Goal: Task Accomplishment & Management: Manage account settings

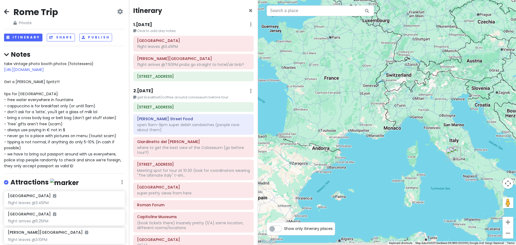
drag, startPoint x: 474, startPoint y: 213, endPoint x: 425, endPoint y: 143, distance: 85.9
click at [425, 143] on div at bounding box center [387, 122] width 258 height 245
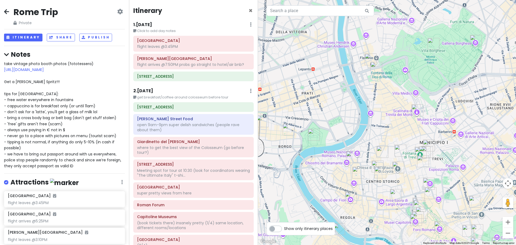
drag, startPoint x: 433, startPoint y: 218, endPoint x: 411, endPoint y: 142, distance: 79.0
click at [411, 142] on div at bounding box center [387, 122] width 258 height 245
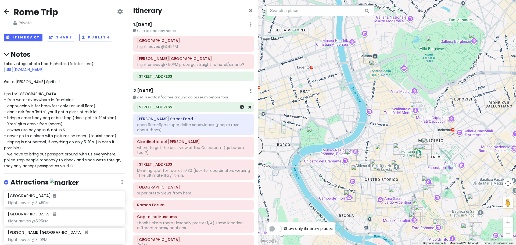
click at [177, 108] on h6 "Via Marmorata, 16" at bounding box center [193, 106] width 113 height 5
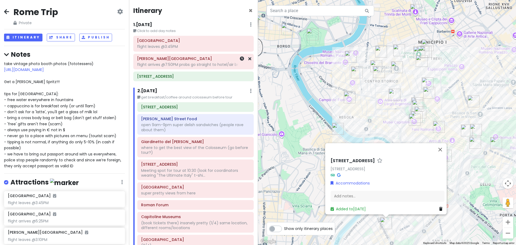
click at [191, 65] on div "flight arrives @7:50PM probs go straight to hotel/air bnb?" at bounding box center [193, 64] width 113 height 5
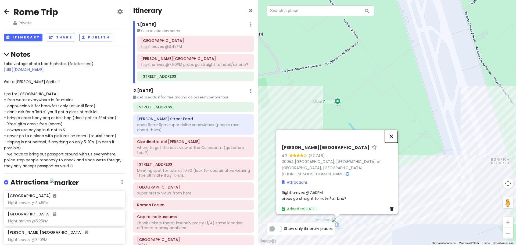
click at [392, 139] on button "Close" at bounding box center [391, 135] width 13 height 13
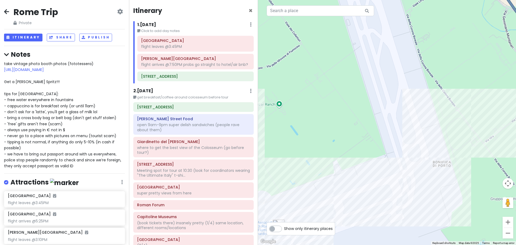
drag, startPoint x: 431, startPoint y: 157, endPoint x: 378, endPoint y: 163, distance: 53.8
click at [378, 163] on div at bounding box center [387, 122] width 258 height 245
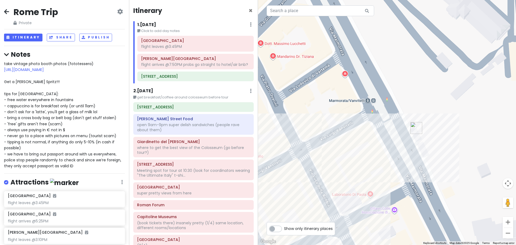
drag, startPoint x: 450, startPoint y: 152, endPoint x: 397, endPoint y: 110, distance: 67.5
click at [397, 110] on div at bounding box center [387, 122] width 258 height 245
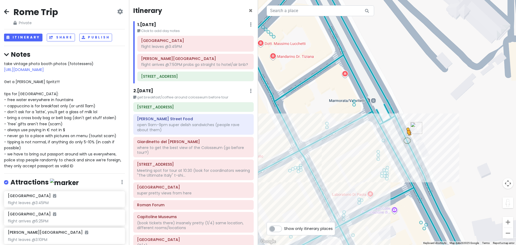
drag, startPoint x: 510, startPoint y: 205, endPoint x: 407, endPoint y: 140, distance: 121.9
click at [407, 140] on div "3 2 To activate drag with keyboard, press Alt + Enter. Once in keyboard drag st…" at bounding box center [387, 122] width 258 height 245
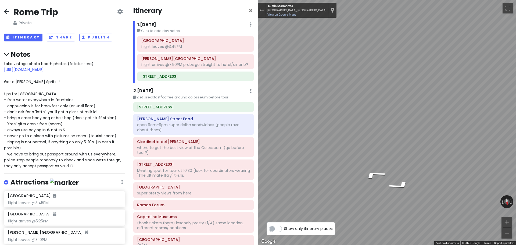
click at [216, 114] on div "Rome Trip Private Change Dates Make a Copy Delete Trip Give Feedback 💡 Support …" at bounding box center [258, 122] width 516 height 245
click at [263, 10] on div "Exit the Street View" at bounding box center [261, 10] width 4 height 3
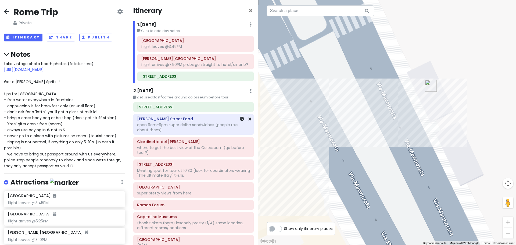
click at [194, 129] on div "open 9am-9pm super delish sandwiches (people rave about them)" at bounding box center [193, 127] width 113 height 10
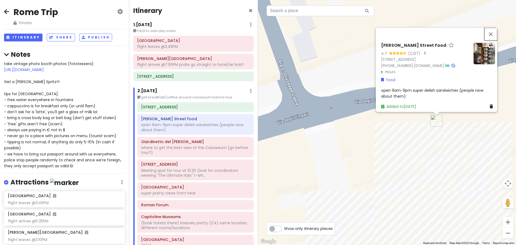
click at [490, 28] on button "Close" at bounding box center [490, 34] width 13 height 13
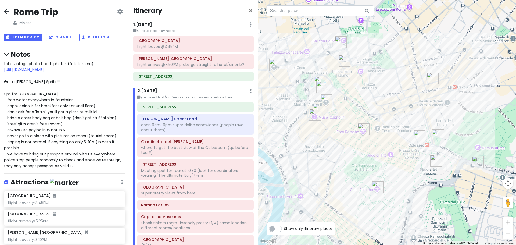
drag, startPoint x: 465, startPoint y: 169, endPoint x: 462, endPoint y: 136, distance: 33.4
click at [463, 135] on div "Loading..." at bounding box center [387, 122] width 258 height 245
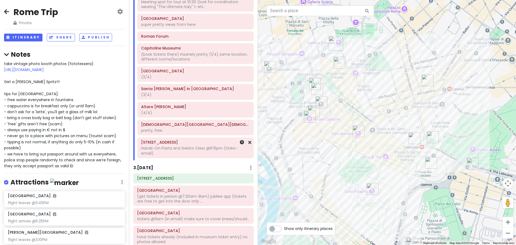
scroll to position [215, 0]
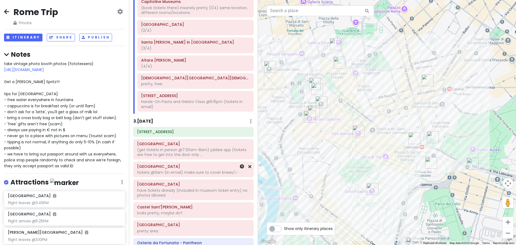
click at [185, 170] on div "tickets @9am (in email) make sure to cover knees/should..." at bounding box center [193, 172] width 113 height 5
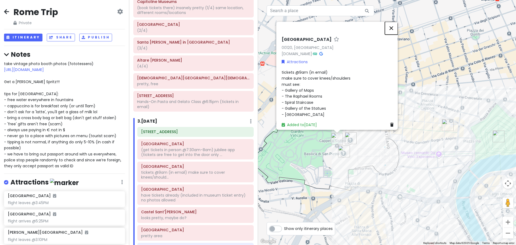
click at [391, 26] on button "Close" at bounding box center [391, 27] width 13 height 13
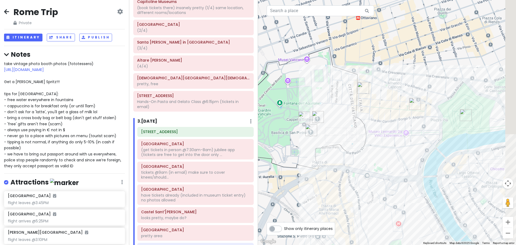
drag, startPoint x: 422, startPoint y: 167, endPoint x: 369, endPoint y: 138, distance: 60.5
click at [369, 138] on div "Loading..." at bounding box center [387, 122] width 258 height 245
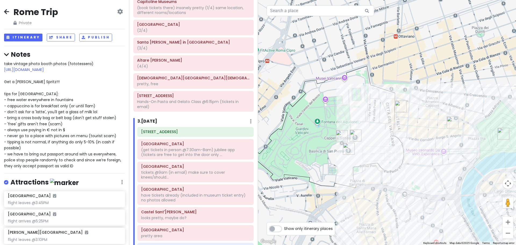
drag, startPoint x: 326, startPoint y: 129, endPoint x: 392, endPoint y: 158, distance: 72.4
click at [392, 158] on div "Loading..." at bounding box center [387, 122] width 258 height 245
click at [193, 157] on div "Saint Peter’s Basilica (get tickets in person @7:30am-8am) jubilee app (tickets…" at bounding box center [195, 149] width 109 height 18
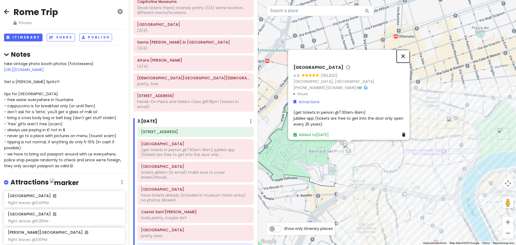
click at [405, 53] on button "Close" at bounding box center [402, 55] width 13 height 13
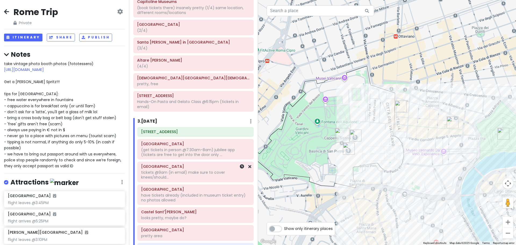
click at [198, 172] on div "tickets @9am (in email) make sure to cover knees/should..." at bounding box center [195, 175] width 109 height 10
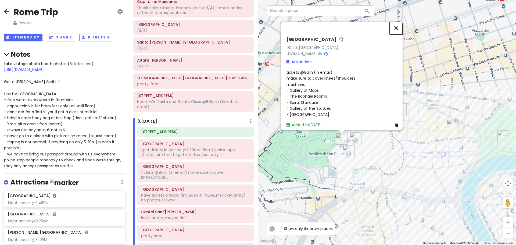
click at [401, 26] on button "Close" at bounding box center [395, 27] width 13 height 13
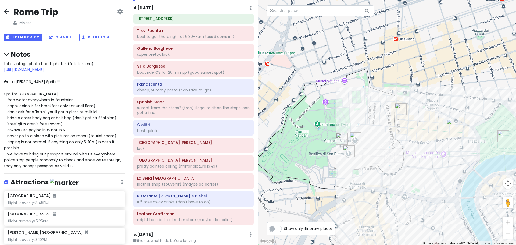
scroll to position [600, 0]
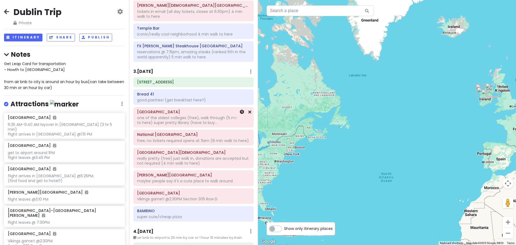
scroll to position [161, 0]
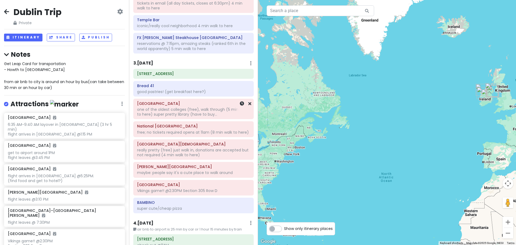
click at [185, 117] on div "one of the oldest colleges (free), walk through (5 min walk to here) super pret…" at bounding box center [193, 112] width 113 height 10
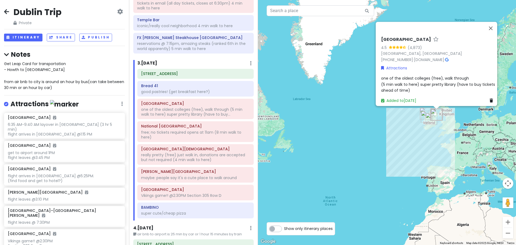
click at [426, 80] on span "one of the oldest colleges (free), walk through (5 min walk to here) super pret…" at bounding box center [438, 83] width 115 height 17
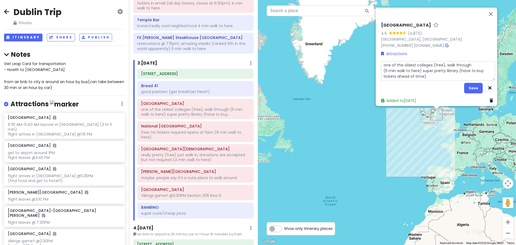
drag, startPoint x: 428, startPoint y: 74, endPoint x: 420, endPoint y: 66, distance: 10.4
click at [420, 66] on textarea "one of the oldest colleges (free), walk through (5 min walk to here) super pret…" at bounding box center [438, 71] width 114 height 20
type textarea "x"
type textarea "one of the oldest colleges (free), walk through (5 min walk to here)"
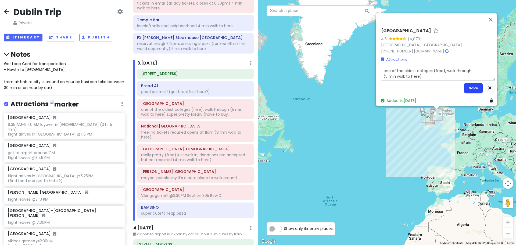
type textarea "x"
type textarea "one of the oldest colleges (free), walk through (5 min walk to here)"
click at [468, 86] on button "Save" at bounding box center [473, 88] width 19 height 10
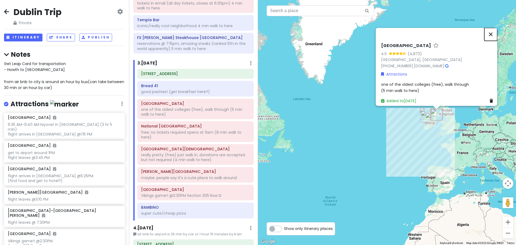
click at [493, 35] on button "Close" at bounding box center [490, 34] width 13 height 13
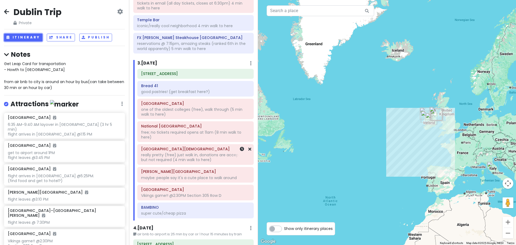
click at [175, 162] on div "really pretty (free) just walk in, donations are accepted but not required (4 m…" at bounding box center [195, 157] width 109 height 10
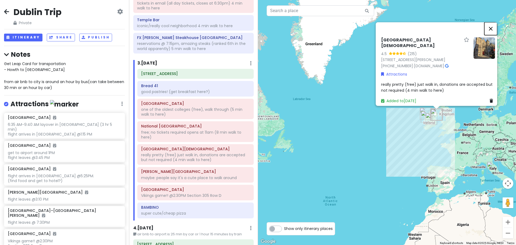
click at [495, 23] on button "Close" at bounding box center [490, 28] width 13 height 13
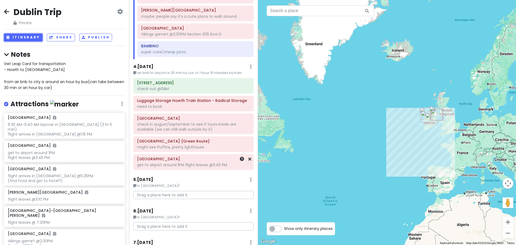
scroll to position [349, 0]
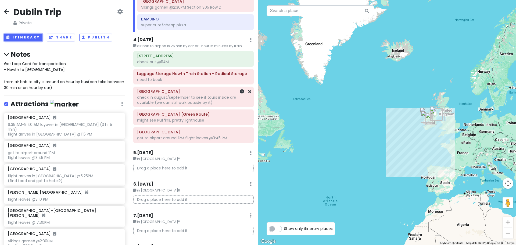
click at [179, 103] on div "check in august/september to see if tours inside are available (we can still wa…" at bounding box center [193, 100] width 113 height 10
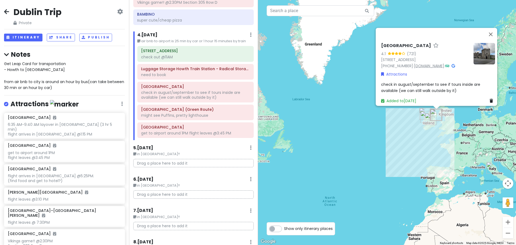
click at [426, 63] on link "[DOMAIN_NAME]" at bounding box center [429, 65] width 30 height 5
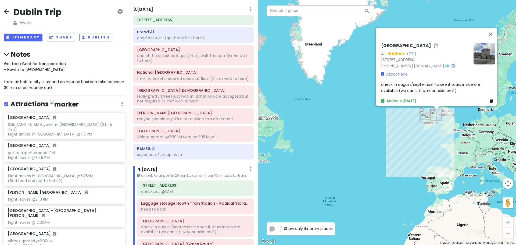
scroll to position [242, 0]
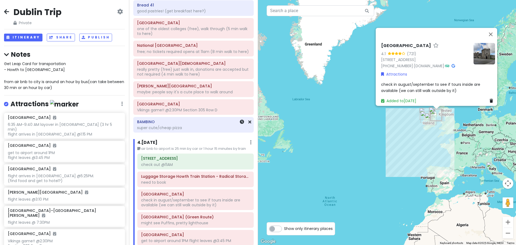
click at [190, 130] on div "super cute/cheap pizza" at bounding box center [193, 127] width 113 height 5
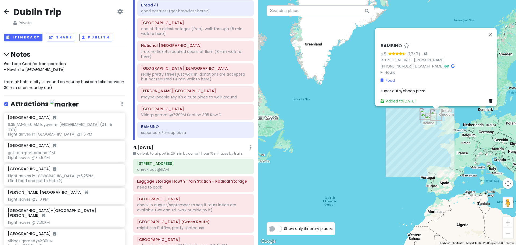
click at [431, 88] on div "super cute/cheap pizza" at bounding box center [437, 91] width 114 height 6
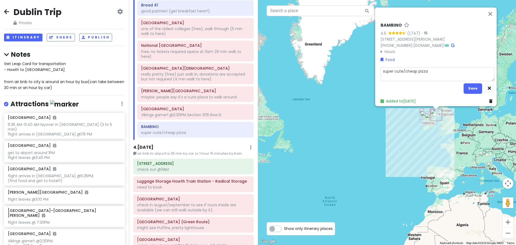
click at [429, 72] on textarea "super cute/cheap pizza" at bounding box center [437, 74] width 114 height 14
type textarea "x"
type textarea "super cute/cheap pizza"
type textarea "x"
type textarea "super cute/cheap pizza"
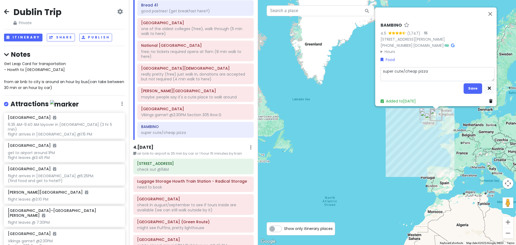
type textarea "x"
type textarea "super cute/cheap pizza,"
type textarea "x"
type textarea "super cute/cheap pizza,"
type textarea "x"
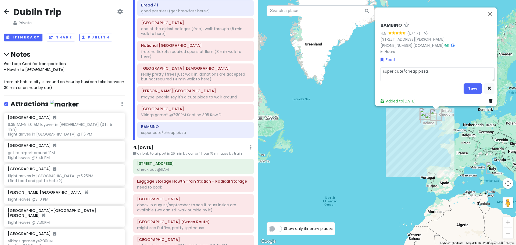
type textarea "super cute/cheap pizza, o"
type textarea "x"
type textarea "super cute/cheap pizza, op"
type textarea "x"
type textarea "super cute/cheap pizza, ope"
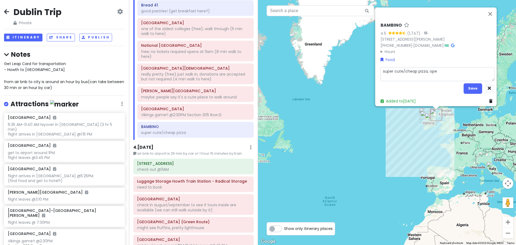
type textarea "x"
type textarea "super cute/cheap pizza, open"
type textarea "x"
type textarea "super cute/cheap pizza, open"
type textarea "x"
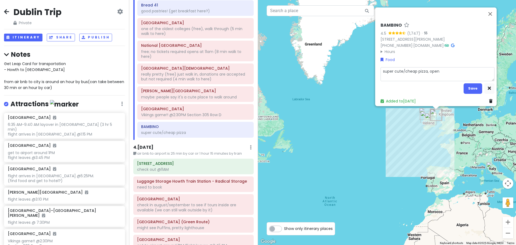
type textarea "super cute/cheap pizza, open u"
type textarea "x"
type textarea "super cute/cheap pizza, open un"
type textarea "x"
type textarea "super cute/cheap pizza, open unt"
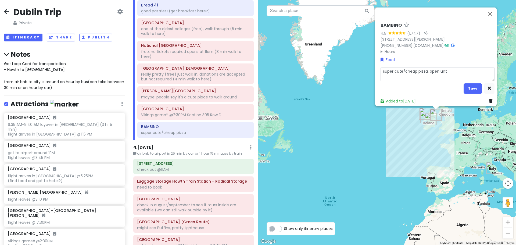
type textarea "x"
type textarea "super cute/cheap pizza, open unti"
type textarea "x"
type textarea "super cute/cheap pizza, open until"
type textarea "x"
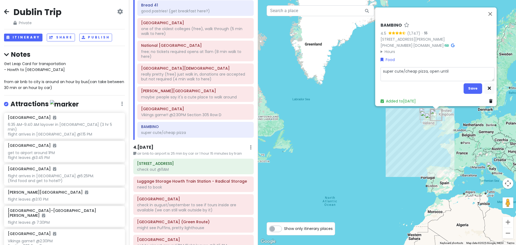
type textarea "super cute/cheap pizza, open until"
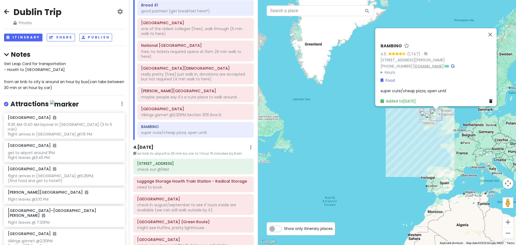
click at [426, 43] on div "BAMBINO 4.5 (1,747) · [STREET_ADDRESS][PERSON_NAME] [PHONE_NUMBER] · [DOMAIN_NA…" at bounding box center [437, 59] width 114 height 32
click at [422, 63] on link "[DOMAIN_NAME]" at bounding box center [428, 65] width 30 height 5
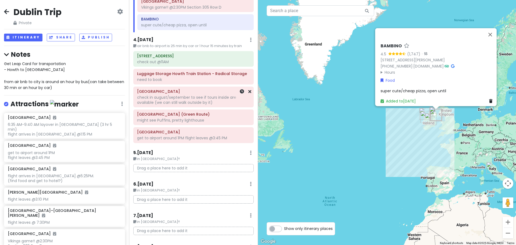
click at [178, 103] on div "check in august/september to see if tours inside are available (we can still wa…" at bounding box center [193, 100] width 113 height 10
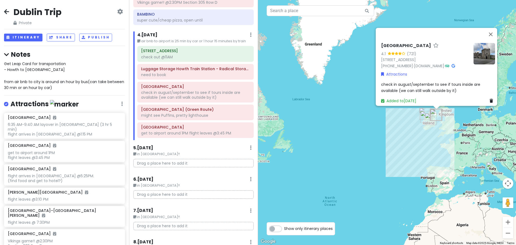
click at [447, 82] on span "check in august/september to see if tours inside are available (we can still wa…" at bounding box center [431, 86] width 100 height 11
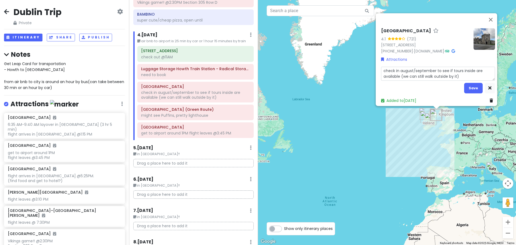
drag, startPoint x: 398, startPoint y: 73, endPoint x: 377, endPoint y: 66, distance: 21.8
click at [379, 66] on div "[GEOGRAPHIC_DATA] [STREET_ADDRESS] [PHONE_NUMBER] · [DOMAIN_NAME] · Attractions…" at bounding box center [438, 66] width 118 height 80
type textarea "x"
type textarea "t (we can still walk outside by it)"
type textarea "x"
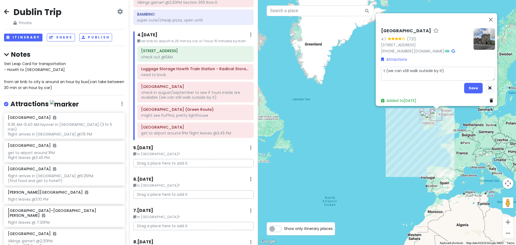
type textarea "to (we can still walk outside by it)"
type textarea "x"
type textarea "tou (we can still walk outside by it)"
type textarea "x"
type textarea "tour (we can still walk outside by it)"
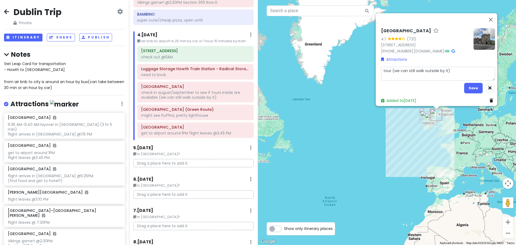
type textarea "x"
type textarea "tours (we can still walk outside by it)"
type textarea "x"
type textarea "tours (we can still walk outside by it)"
type textarea "x"
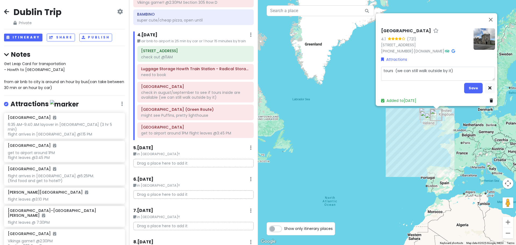
type textarea "tours o (we can still walk outside by it)"
type textarea "x"
type textarea "tours on (we can still walk outside by it)"
type textarea "x"
type textarea "tours onl (we can still walk outside by it)"
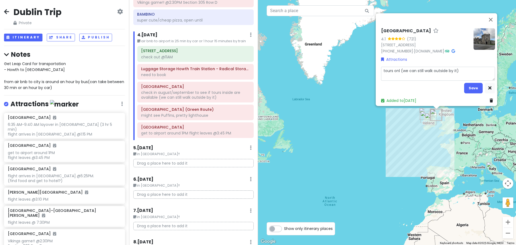
type textarea "x"
type textarea "tours only (we can still walk outside by it)"
type textarea "x"
type textarea "tours only (we can still walk outside by it)"
type textarea "x"
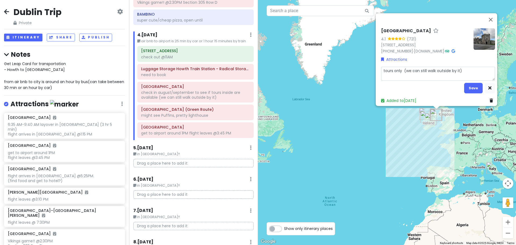
type textarea "tours only o (we can still walk outside by it)"
type textarea "x"
type textarea "tours only on (we can still walk outside by it)"
type textarea "x"
type textarea "tours only on (we can still walk outside by it)"
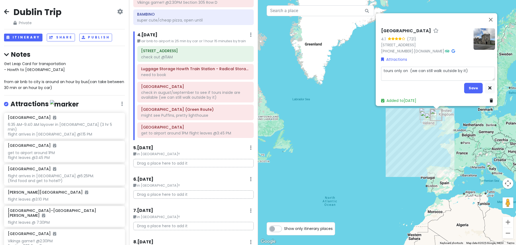
type textarea "x"
type textarea "tours only on s (we can still walk outside by it)"
type textarea "x"
type textarea "tours only on su (we can still walk outside by it)"
type textarea "x"
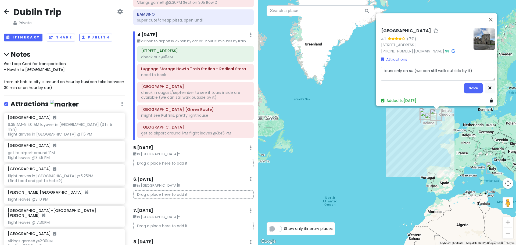
type textarea "tours only on sun (we can still walk outside by it)"
type textarea "x"
type textarea "tours only on [PERSON_NAME] (we can still walk outside by it)"
type textarea "x"
type textarea "tours only on sunda (we can still walk outside by it)"
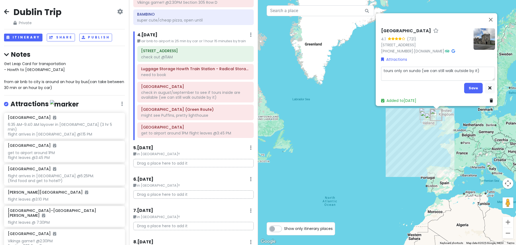
type textarea "x"
type textarea "tours only [DATE] (we can still walk outside by it)"
type textarea "x"
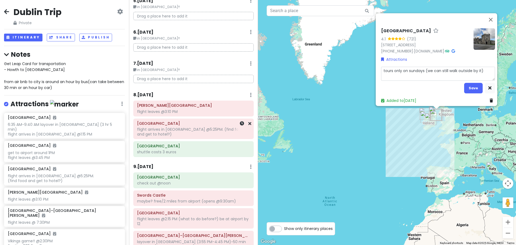
scroll to position [532, 0]
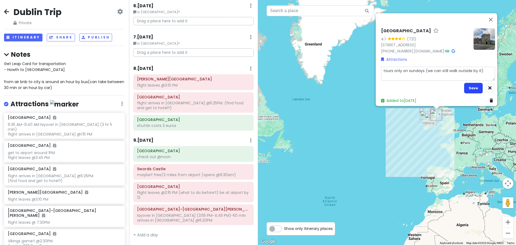
type textarea "tours only on sundays (we can still walk outside by it)"
click at [475, 83] on button "Save" at bounding box center [473, 88] width 19 height 10
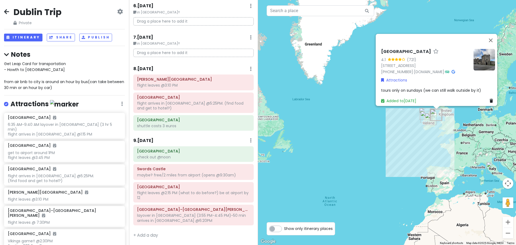
scroll to position [527, 0]
click at [494, 34] on button "Close" at bounding box center [490, 40] width 13 height 13
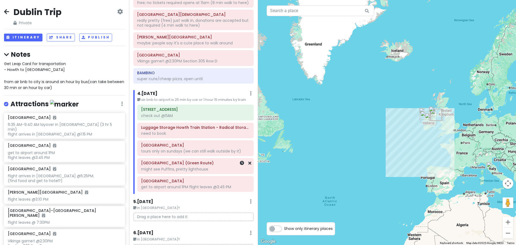
scroll to position [295, 0]
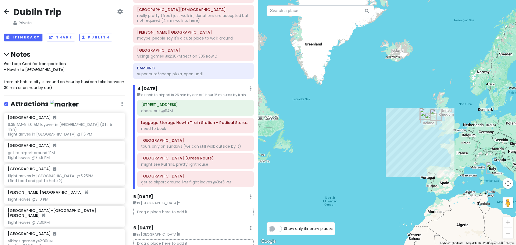
click at [177, 70] on h6 "BAMBINO" at bounding box center [193, 68] width 113 height 5
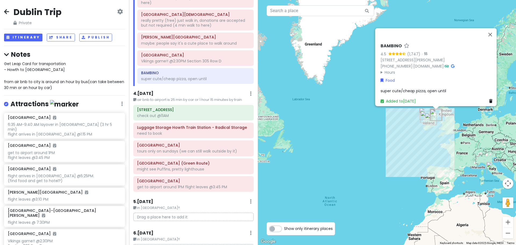
click at [446, 90] on div "super cute/cheap pizza, open until" at bounding box center [437, 91] width 114 height 6
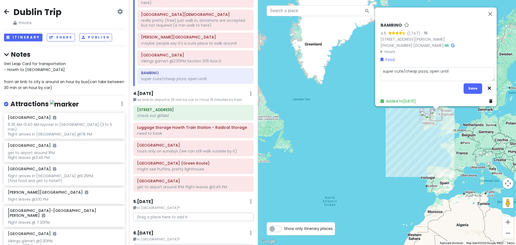
click at [453, 76] on textarea "super cute/cheap pizza, open until" at bounding box center [437, 74] width 114 height 14
type textarea "x"
type textarea "super cute/cheap pizza, open until"
type textarea "x"
type textarea "super cute/cheap pizza, open until m"
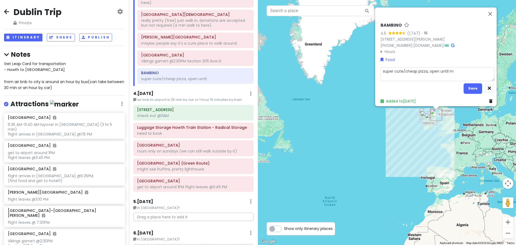
type textarea "x"
type textarea "super cute/cheap pizza, open until mi"
type textarea "x"
type textarea "super cute/cheap pizza, open until mid"
type textarea "x"
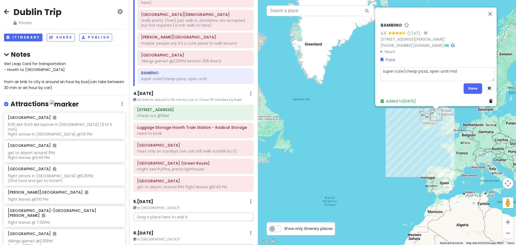
type textarea "super cute/cheap pizza, open until midn"
type textarea "x"
type textarea "super cute/cheap pizza, open until midni"
type textarea "x"
type textarea "super cute/cheap pizza, open until midnig"
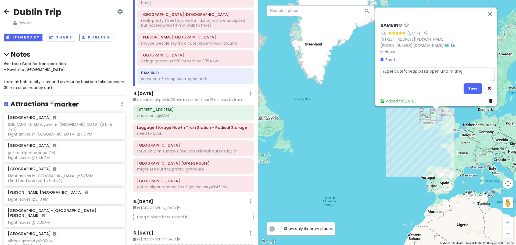
type textarea "x"
type textarea "super cute/cheap pizza, open until midnigh"
type textarea "x"
type textarea "super cute/cheap pizza, open until midnight"
click at [470, 85] on button "Save" at bounding box center [472, 88] width 19 height 10
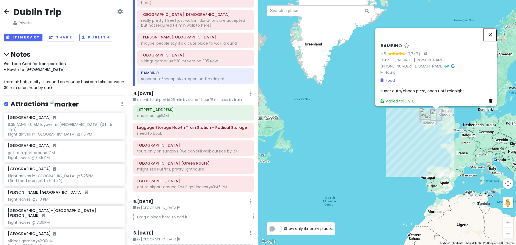
click at [492, 31] on button "Close" at bounding box center [489, 34] width 13 height 13
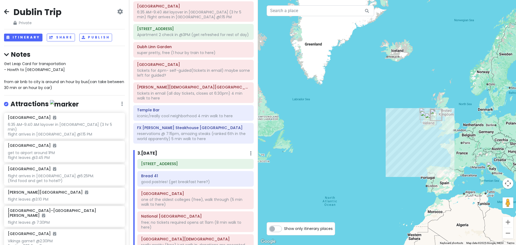
scroll to position [54, 0]
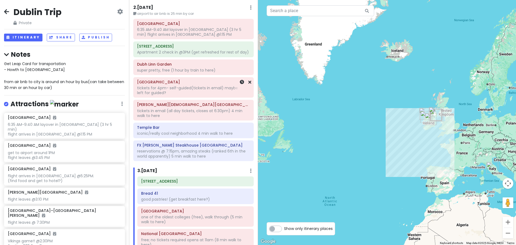
click at [179, 95] on div "tickets for 4pm- self-guided(tickets in email) maybe some left for guided?" at bounding box center [193, 90] width 113 height 10
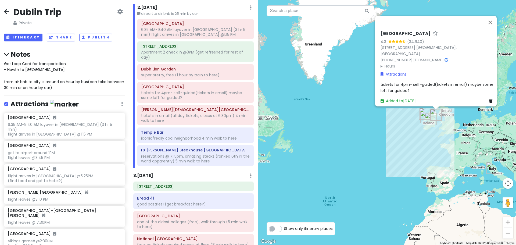
click at [427, 82] on span "tickets for 4pm- self-guided(tickets in email) maybe some left for guided?" at bounding box center [437, 87] width 114 height 11
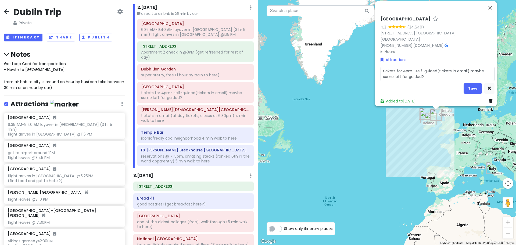
click at [410, 68] on textarea "tickets for 4pm- self-guided(tickets in email) maybe some left for guided?" at bounding box center [437, 74] width 114 height 14
click at [409, 68] on textarea "tickets for 4pm- self-guided(tickets in email) maybe some left for guided?" at bounding box center [437, 74] width 114 height 14
type textarea "x"
type textarea "tickets for 4pm self-guided(tickets in email) maybe some left for guided?"
drag, startPoint x: 430, startPoint y: 68, endPoint x: 410, endPoint y: 67, distance: 20.4
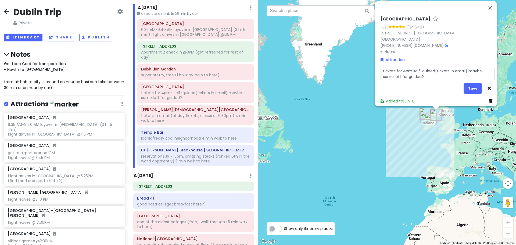
click at [410, 67] on textarea "tickets for 4pm self-guided(tickets in email) maybe some left for guided?" at bounding box center [437, 74] width 114 height 14
type textarea "x"
type textarea "tickets for 4pm (tickets in email) maybe some left for guided?"
click at [439, 68] on textarea "tickets for 4pm (tickets in email) maybe some left for guided?" at bounding box center [437, 74] width 114 height 14
type textarea "x"
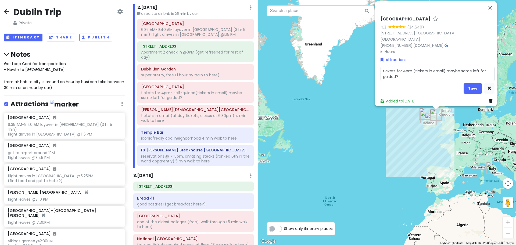
type textarea "tickets for 4pm (tickets in email-) maybe some left for guided?"
type textarea "x"
type textarea "tickets for 4pm (tickets in email- ) maybe some left for guided?"
type textarea "x"
type textarea "tickets for 4pm (tickets in email- self-guided) maybe some left for guided?"
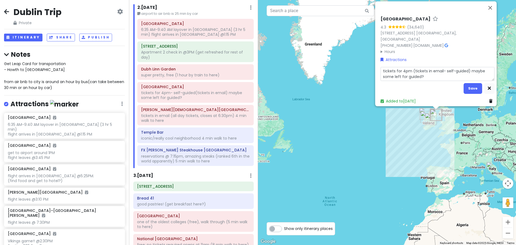
type textarea "x"
type textarea "tickets for 4pm (tickets in email- self-guided ) maybe some left for guided?"
type textarea "x"
type textarea "tickets for 4pm (tickets in email- self-guided t) maybe some left for guided?"
type textarea "x"
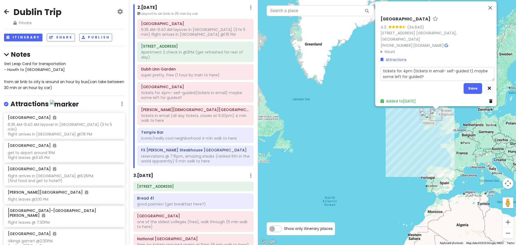
type textarea "tickets for 4pm (tickets in email- self-guided to) maybe some left for guided?"
type textarea "x"
type textarea "tickets for 4pm (tickets in email- self-guided tou) maybe some left for guided?"
type textarea "x"
type textarea "tickets for 4pm (tickets in email- self-guided tour) maybe some left for guided?"
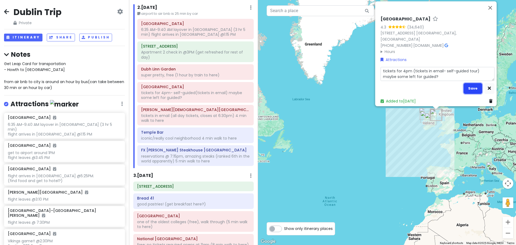
click at [468, 83] on button "Save" at bounding box center [472, 88] width 19 height 10
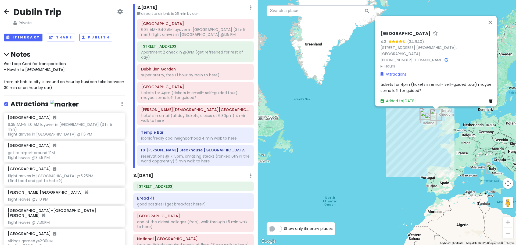
click at [445, 82] on span "tickets for 4pm (tickets in email- self-guided tour) maybe some left for guided?" at bounding box center [436, 87] width 112 height 11
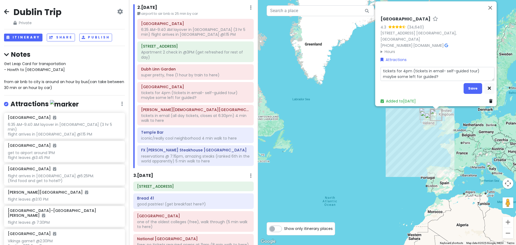
click at [451, 67] on textarea "tickets for 4pm (tickets in email- self-guided tour) maybe some left for guided?" at bounding box center [437, 74] width 114 height 14
type textarea "x"
type textarea "tickets for 4pm (tickets in email- selfguided tour) maybe some left for guided?"
type textarea "x"
type textarea "tickets for 4pm (tickets in email- self guided tour) maybe some left for guided?"
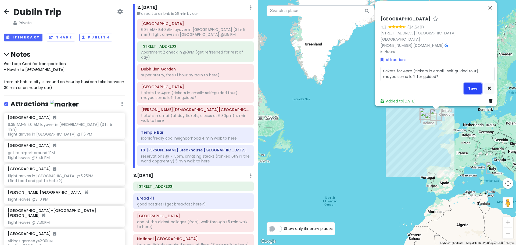
click at [468, 83] on button "Save" at bounding box center [472, 88] width 19 height 10
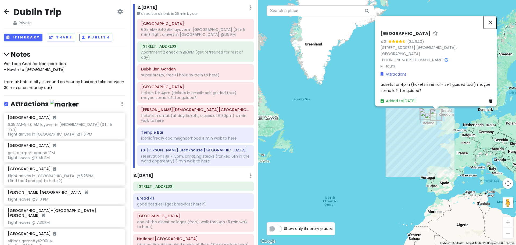
click at [492, 21] on button "Close" at bounding box center [489, 22] width 13 height 13
